Goal: Information Seeking & Learning: Learn about a topic

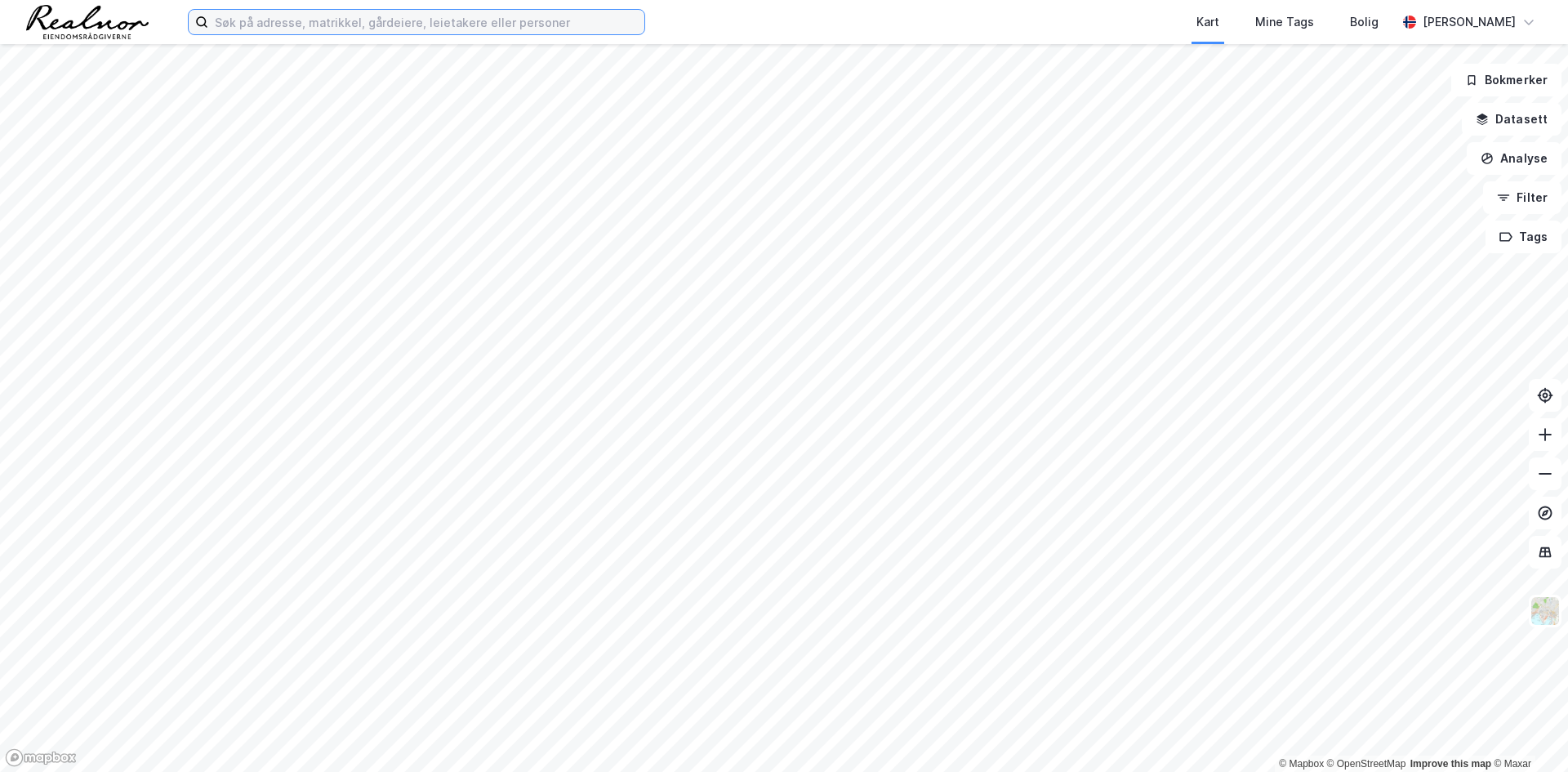
click at [429, 26] on input at bounding box center [426, 22] width 436 height 25
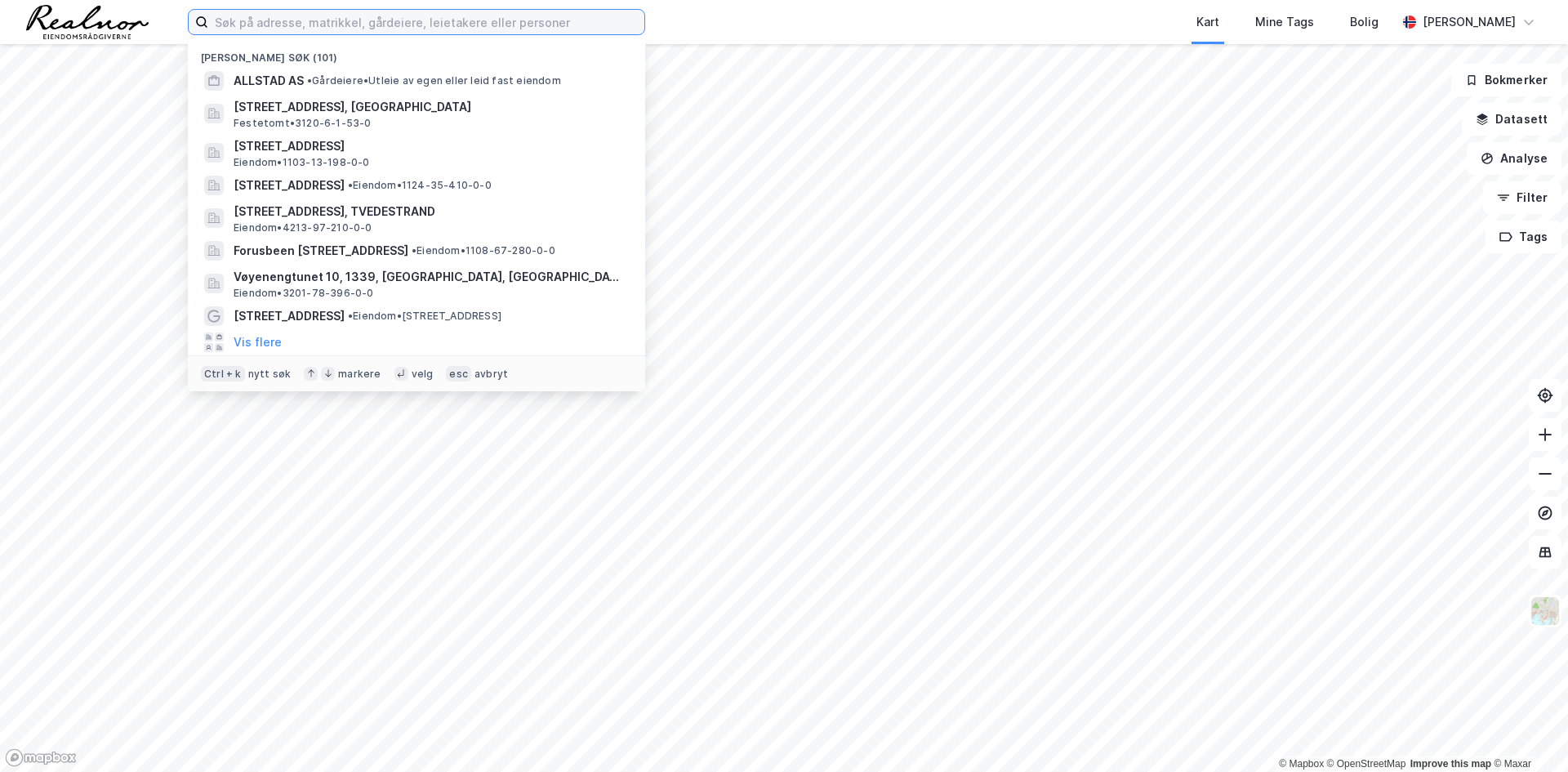
click at [452, 15] on input at bounding box center [426, 22] width 436 height 25
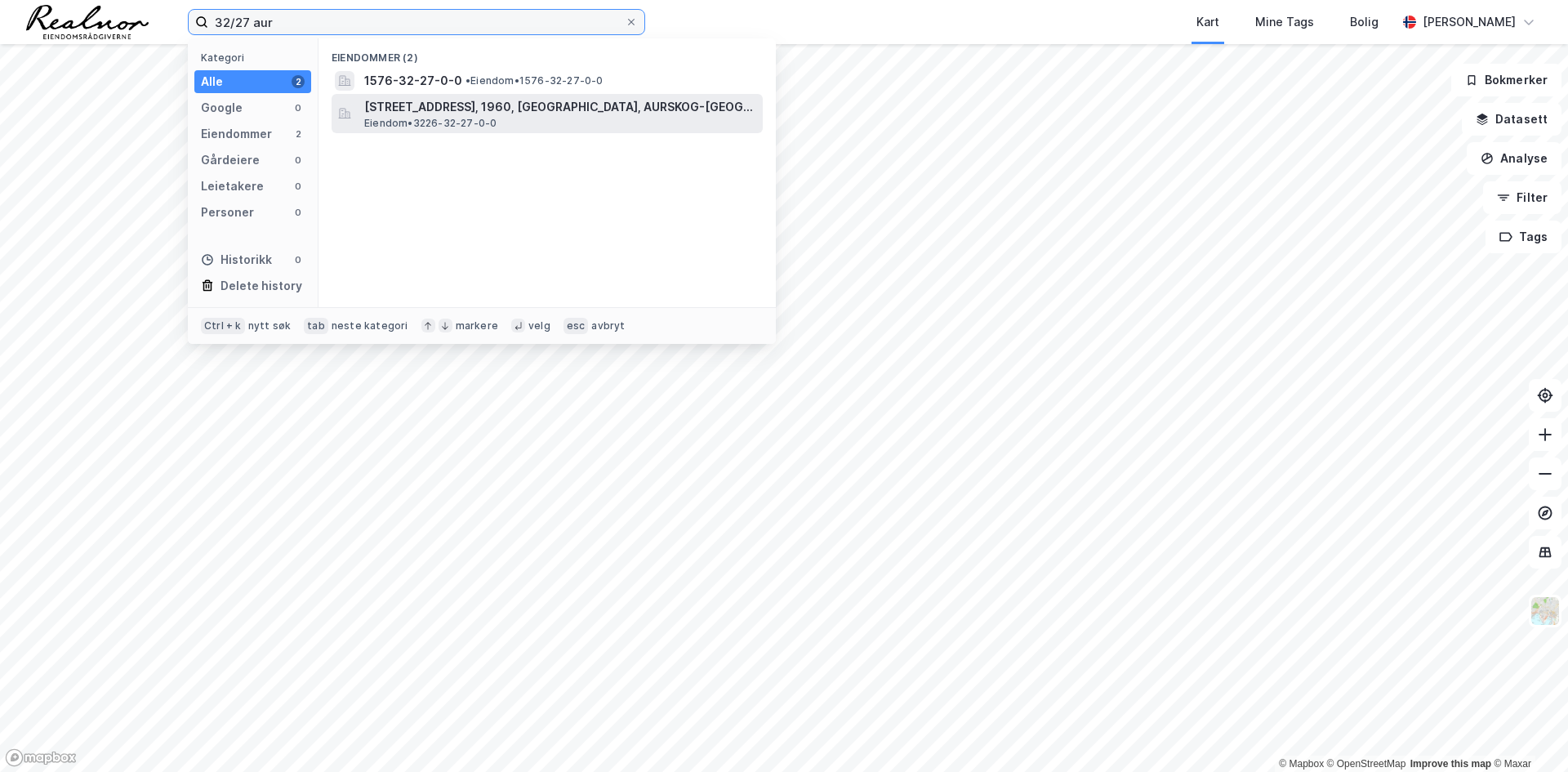
type input "32/27 aur"
click at [485, 121] on span "Eiendom • 3226-32-27-0-0" at bounding box center [430, 123] width 132 height 13
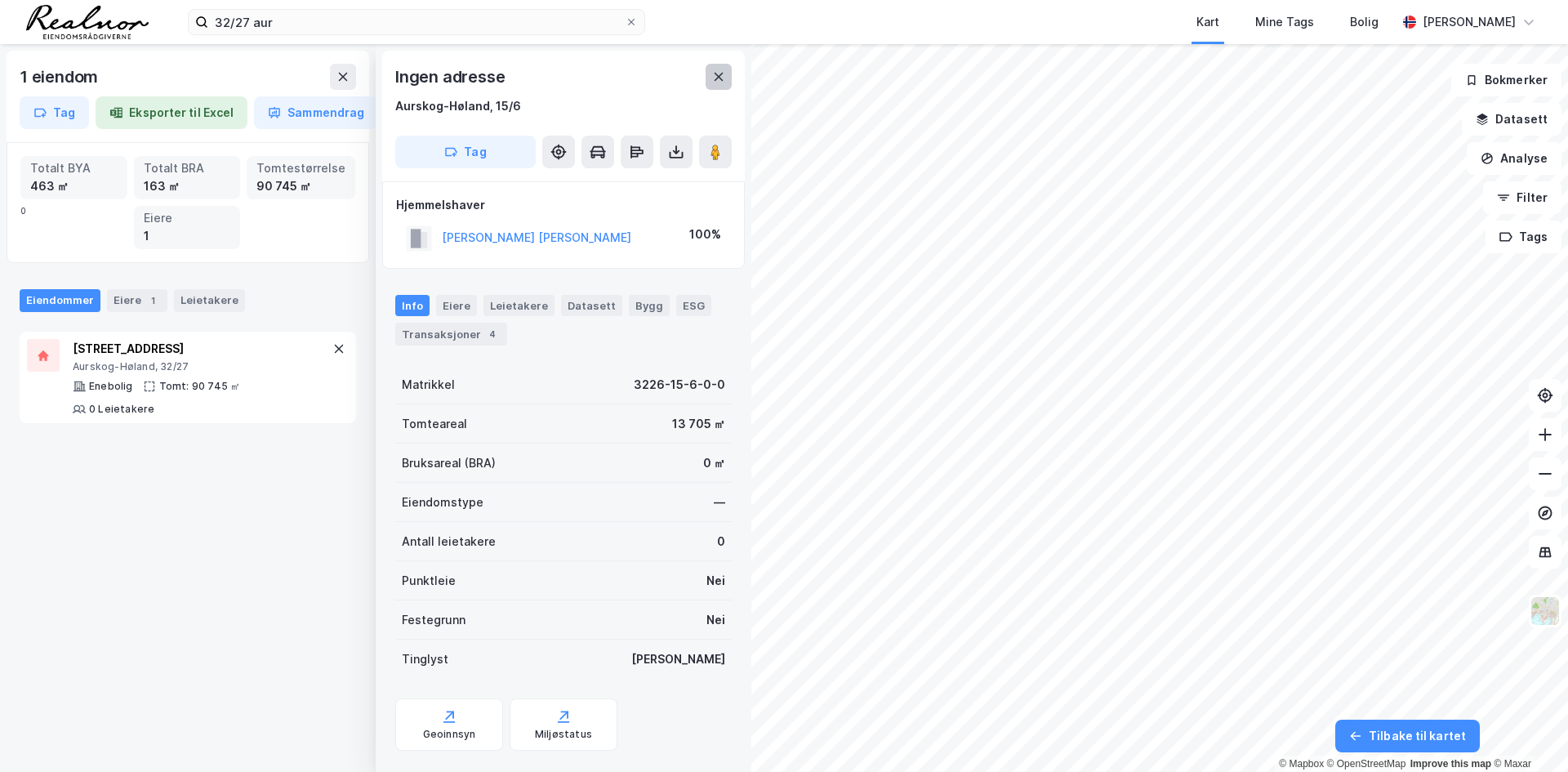
click at [715, 77] on icon at bounding box center [718, 76] width 13 height 13
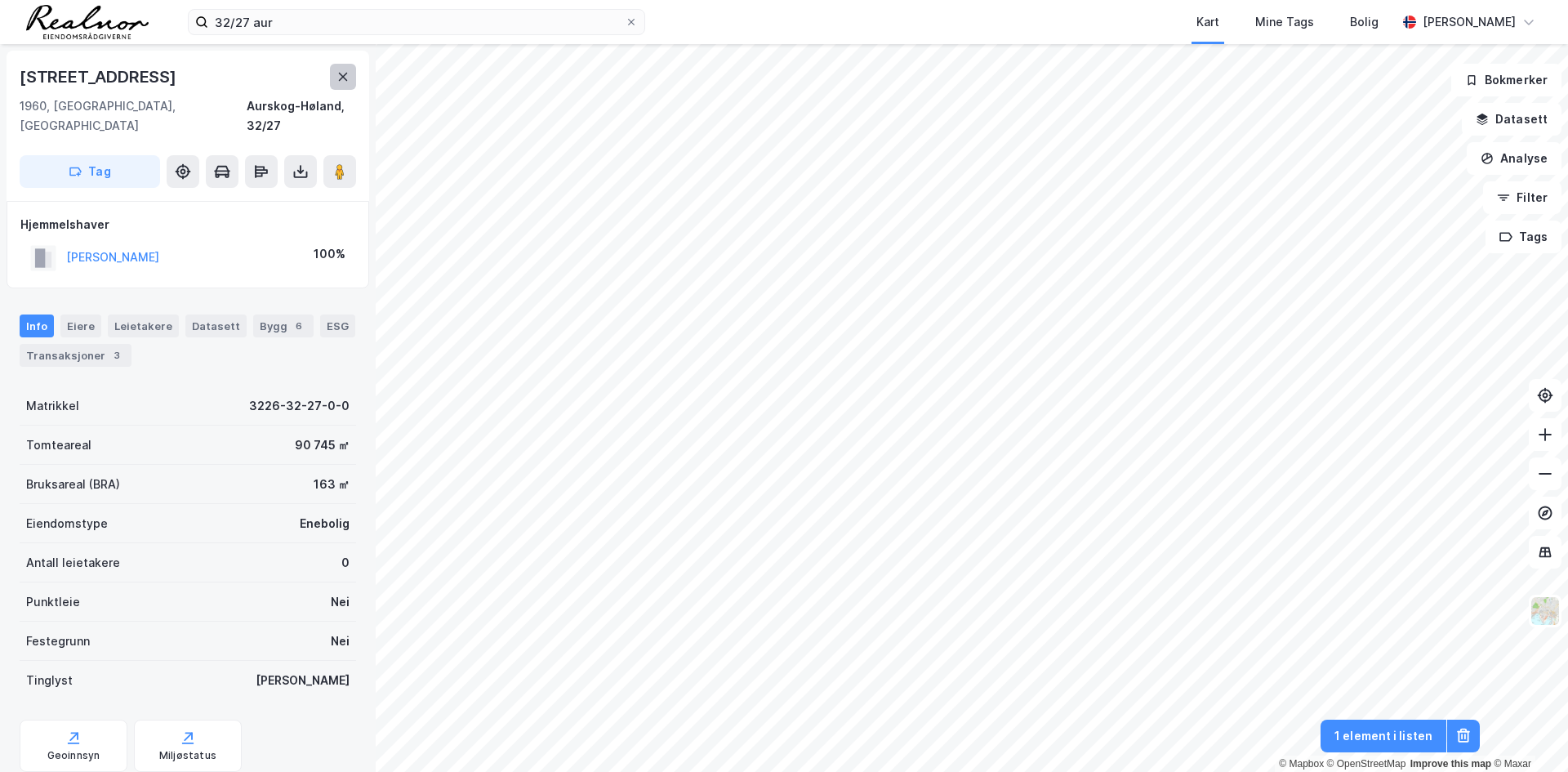
click at [331, 75] on button at bounding box center [343, 76] width 26 height 26
